Goal: Find specific page/section

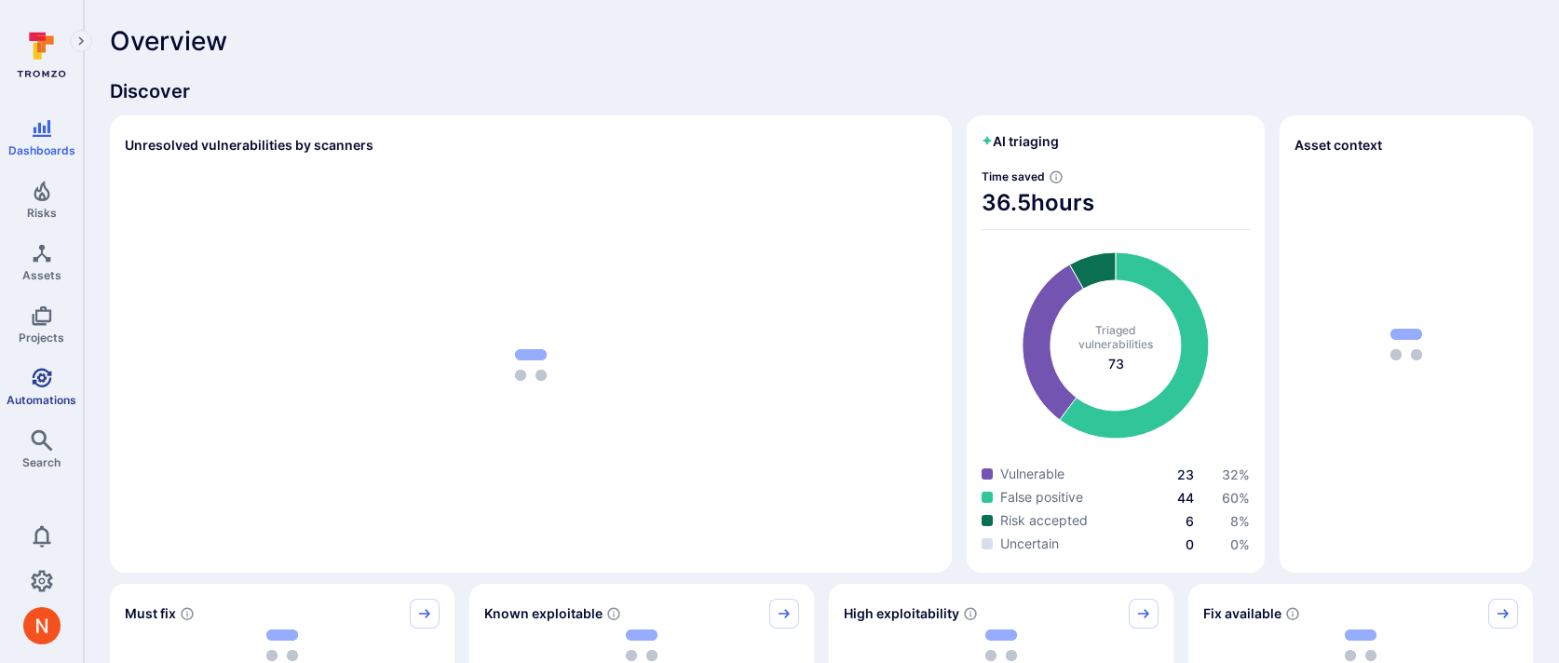
click at [17, 407] on link "Automations" at bounding box center [41, 386] width 83 height 55
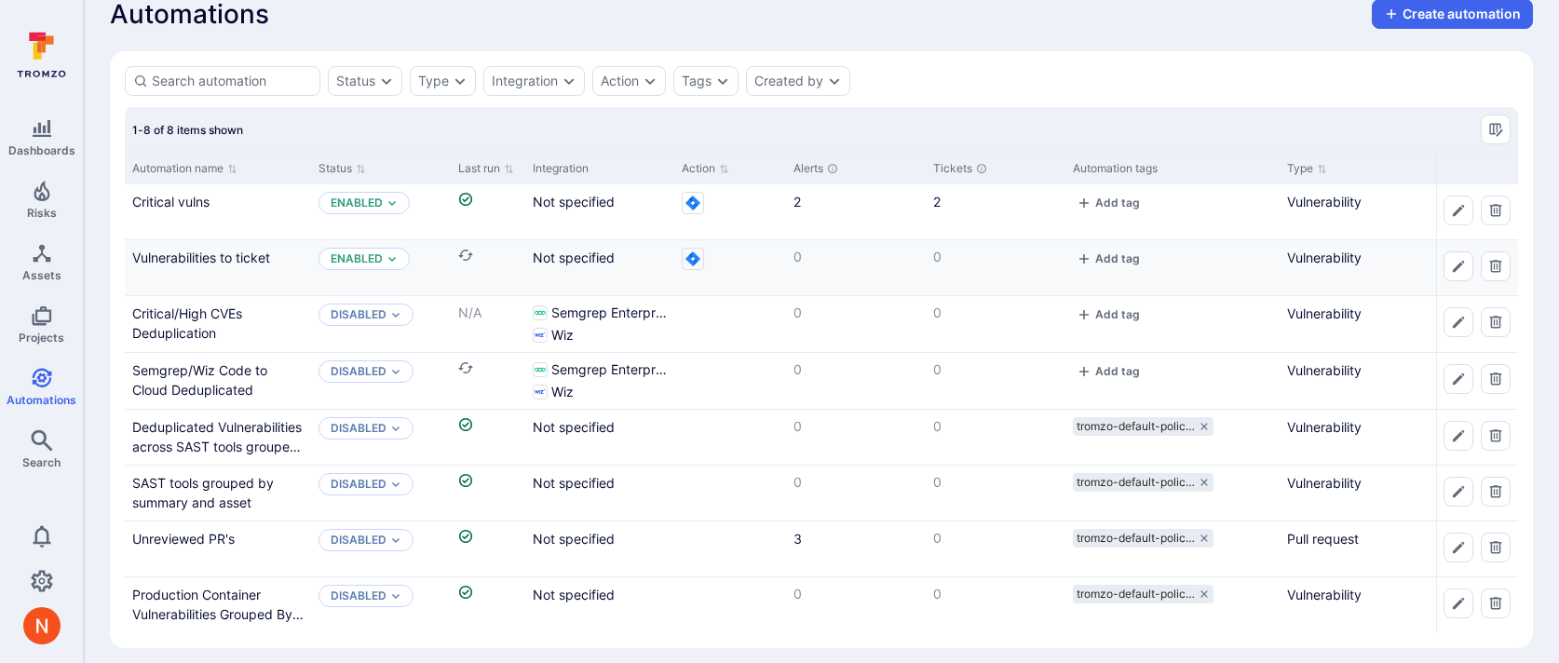
scroll to position [38, 0]
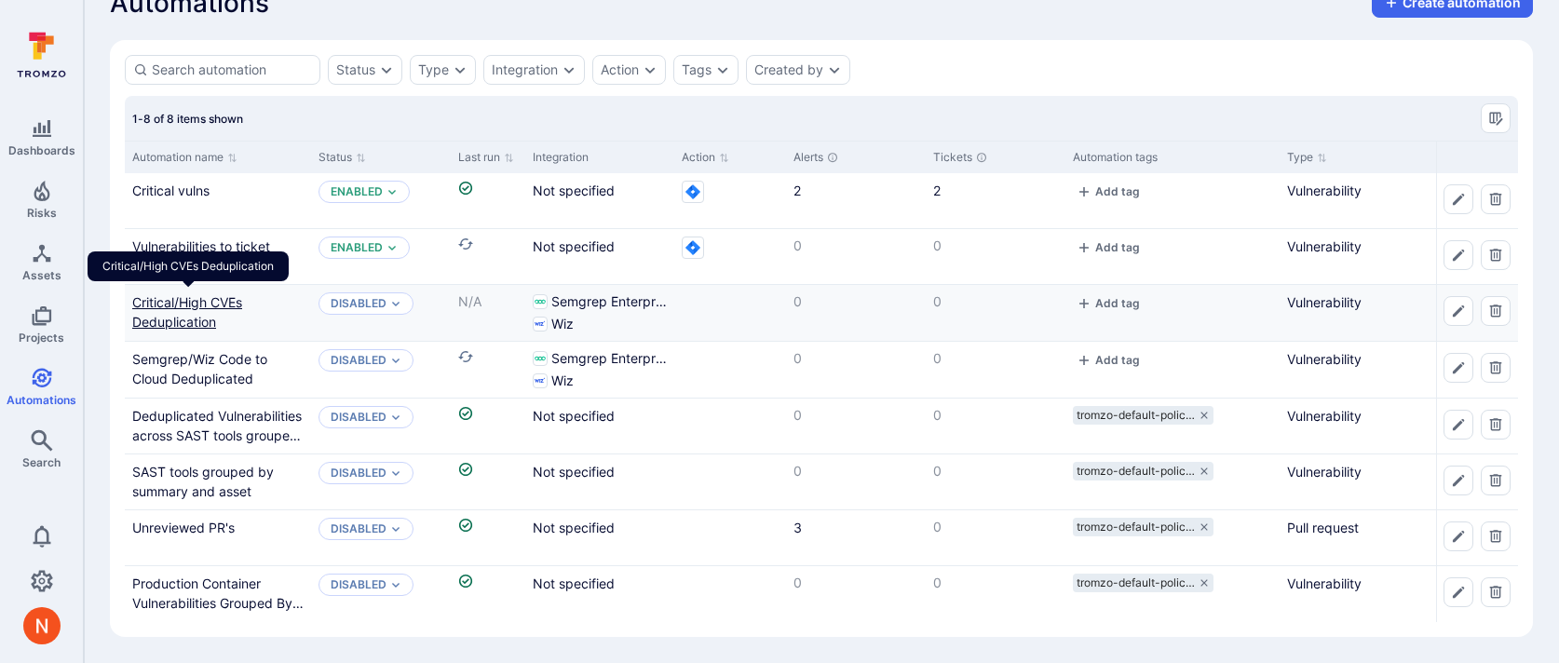
click at [208, 301] on link "Critical/High CVEs Deduplication" at bounding box center [187, 311] width 110 height 35
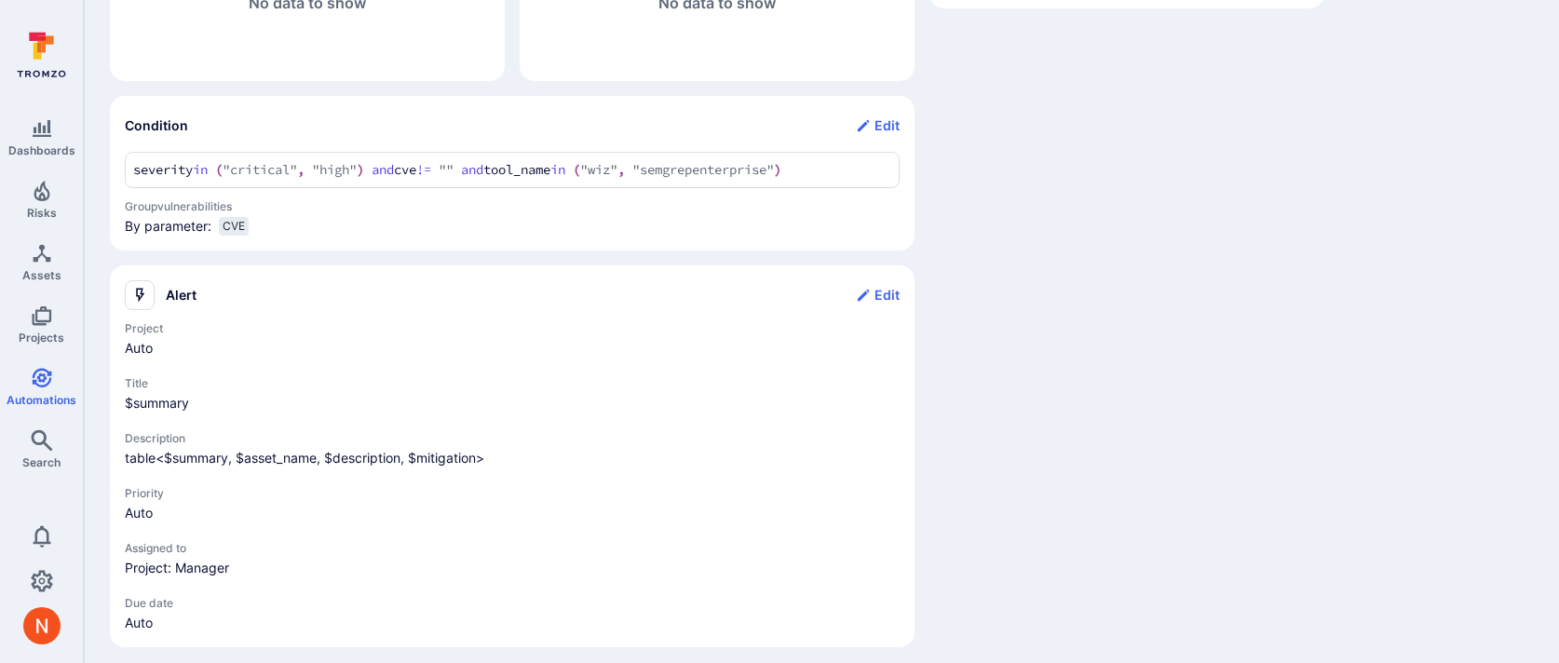
scroll to position [638, 0]
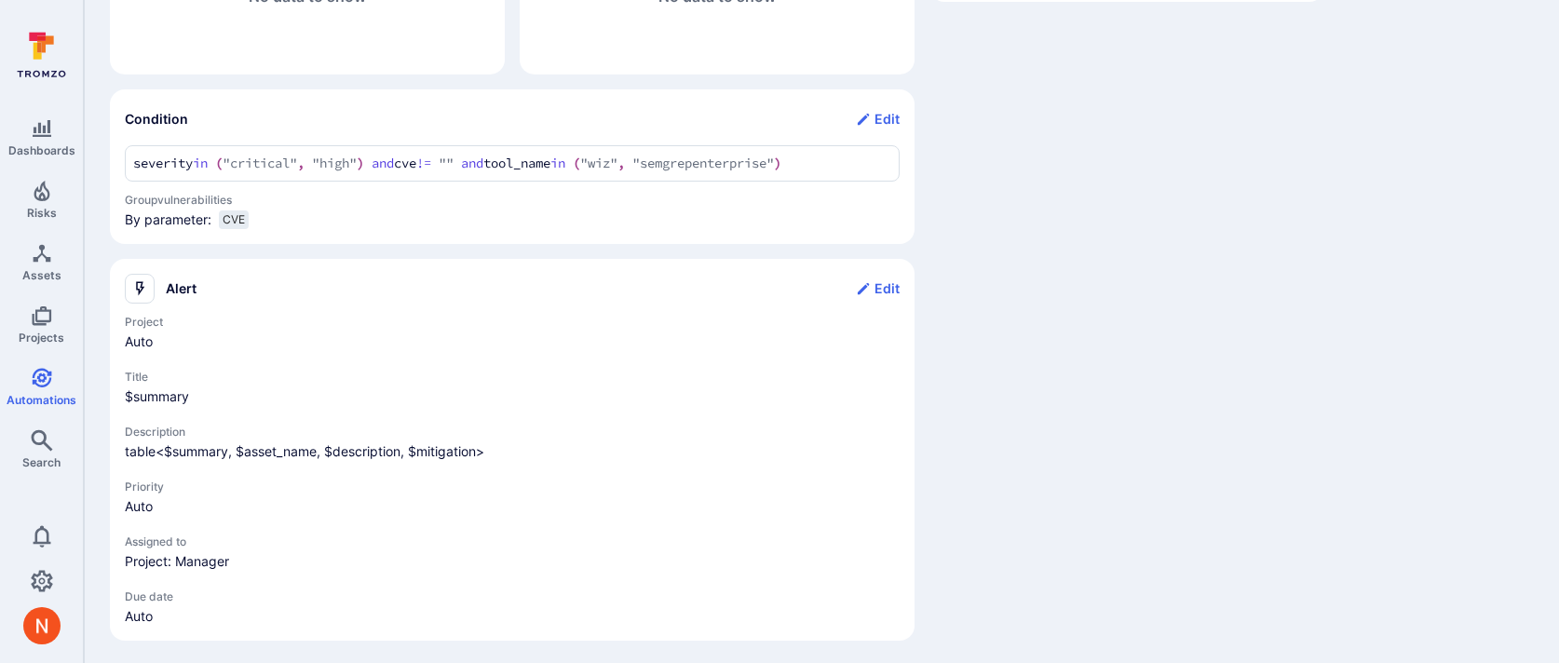
click at [1083, 441] on div "Details Created by Neeren Patki Date created Aug 25, 2025 at 14:39 Last updated…" at bounding box center [1126, 87] width 395 height 1106
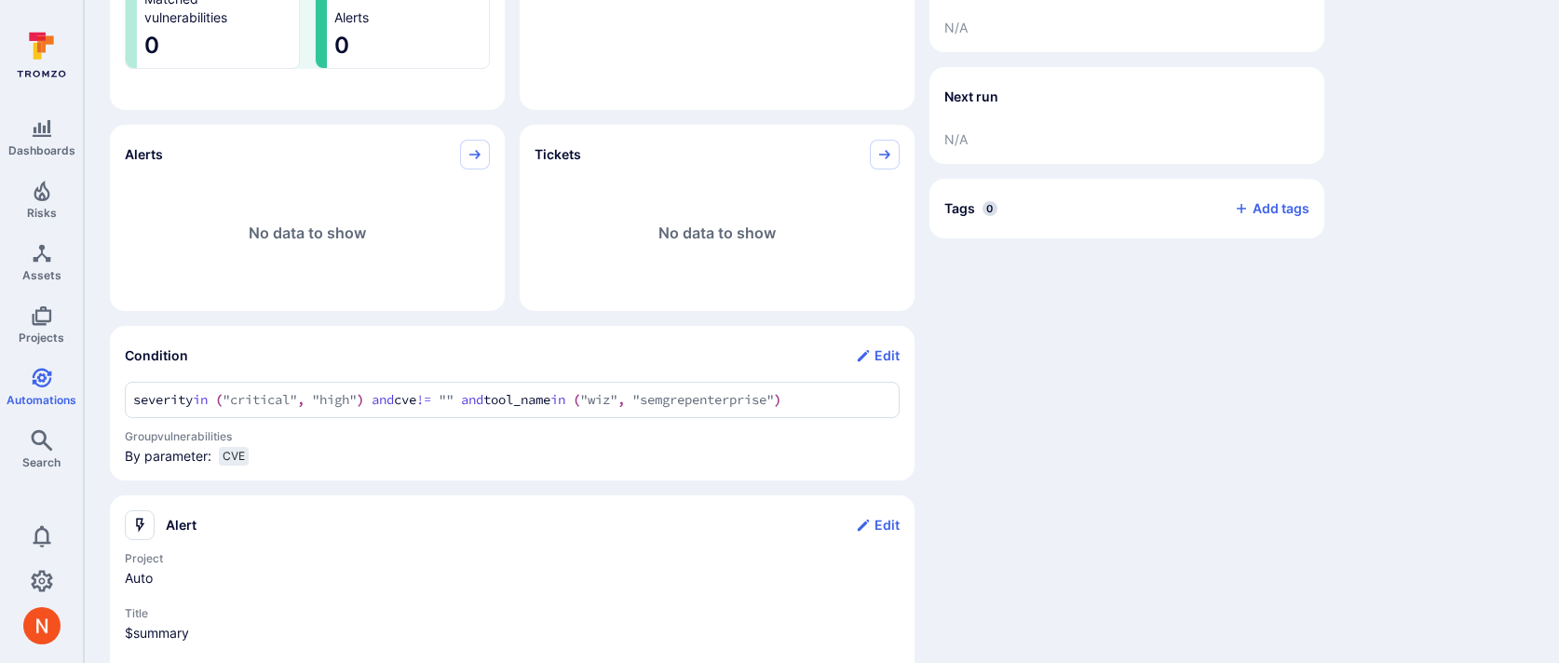
scroll to position [397, 0]
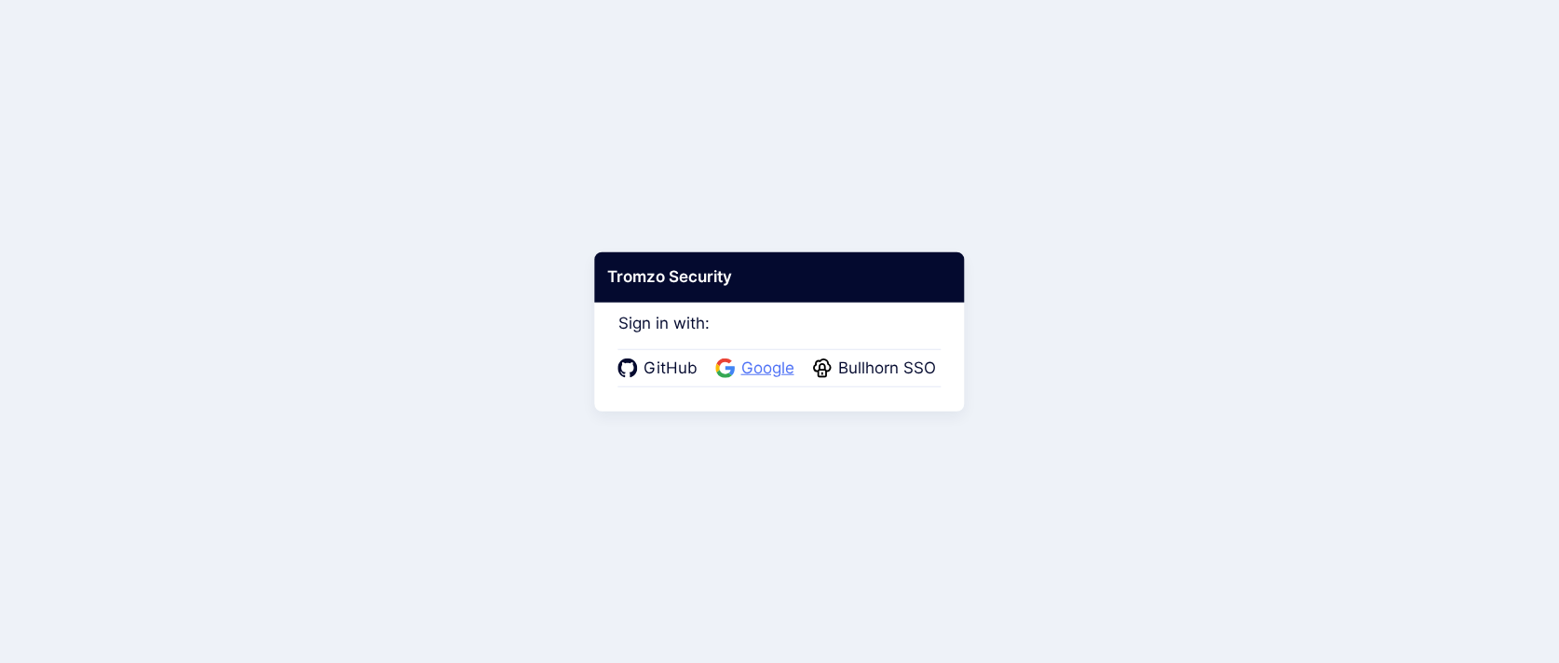
click at [749, 367] on span "Google" at bounding box center [768, 369] width 64 height 24
